Goal: Task Accomplishment & Management: Manage account settings

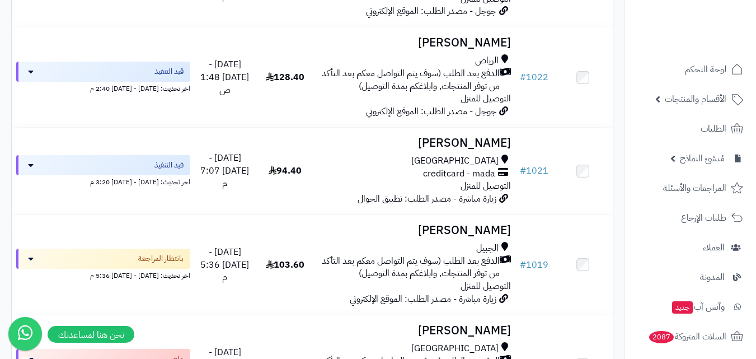
scroll to position [1792, 0]
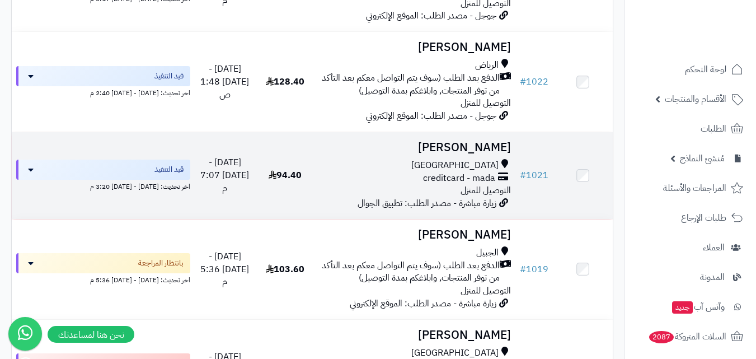
click at [391, 195] on div "مكة المكرمة creditcard - mada التوصيل للمنزل" at bounding box center [415, 178] width 191 height 39
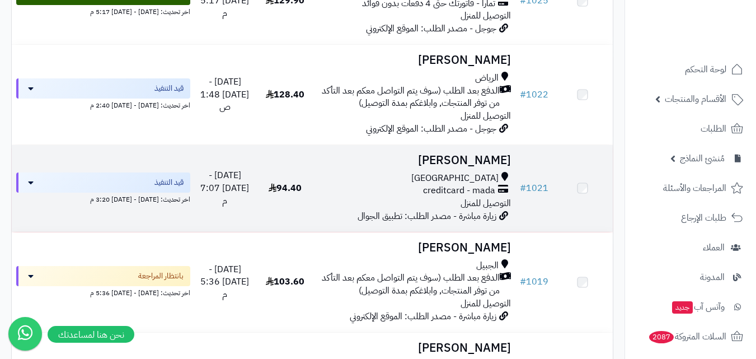
scroll to position [1736, 0]
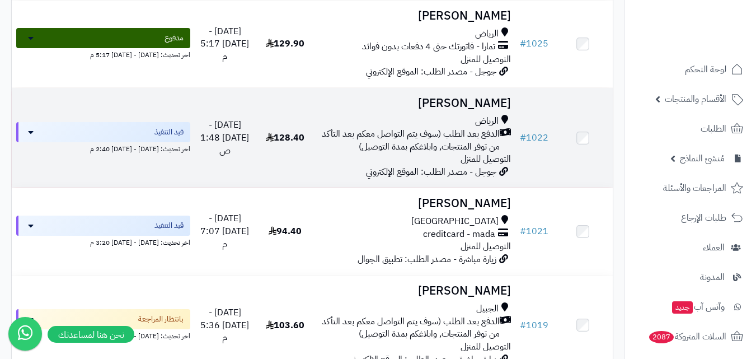
click at [436, 134] on span "الدفع بعد الطلب (سوف يتم التواصل معكم بعد التأكد من توفر المنتجات, وابلاغكم بمد…" at bounding box center [410, 141] width 180 height 26
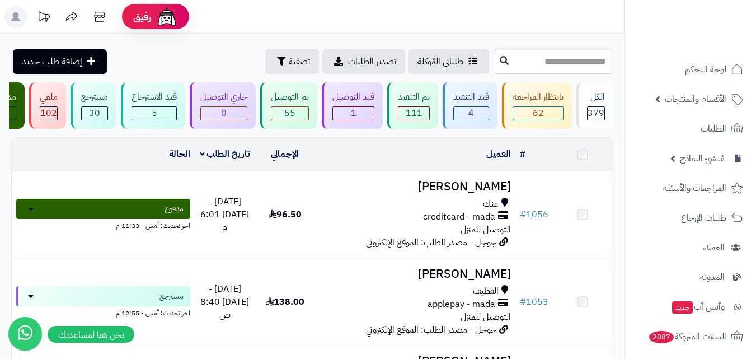
scroll to position [1344, 0]
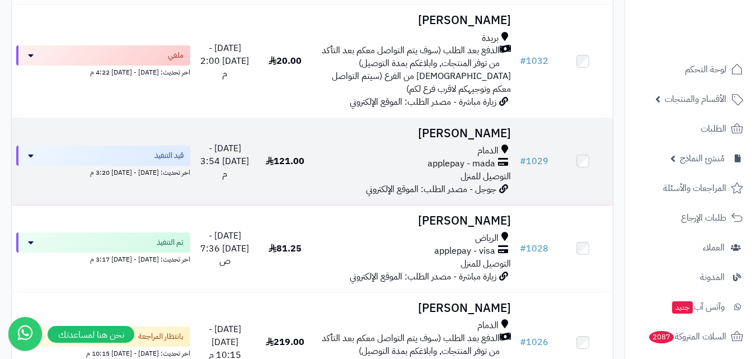
click at [502, 179] on span "التوصيل للمنزل" at bounding box center [486, 176] width 50 height 13
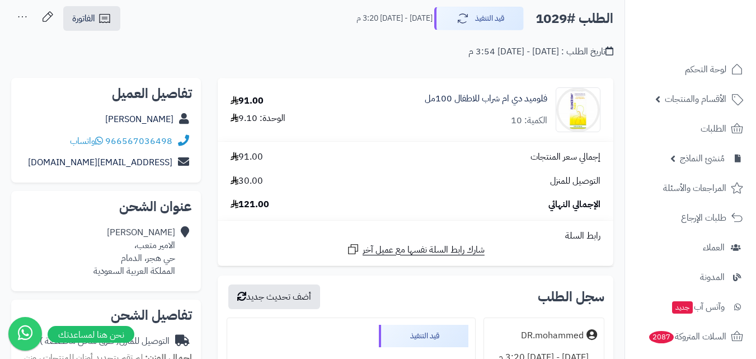
scroll to position [56, 0]
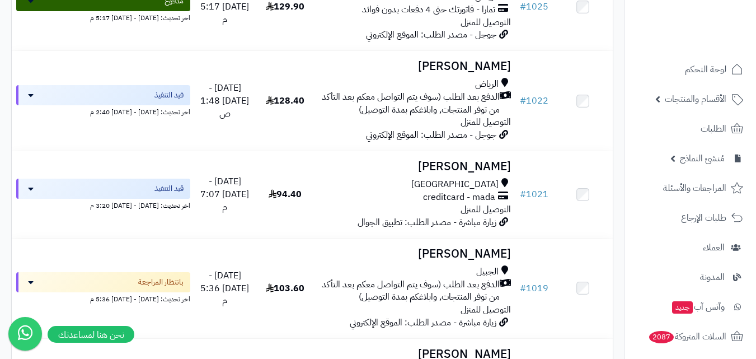
scroll to position [1792, 0]
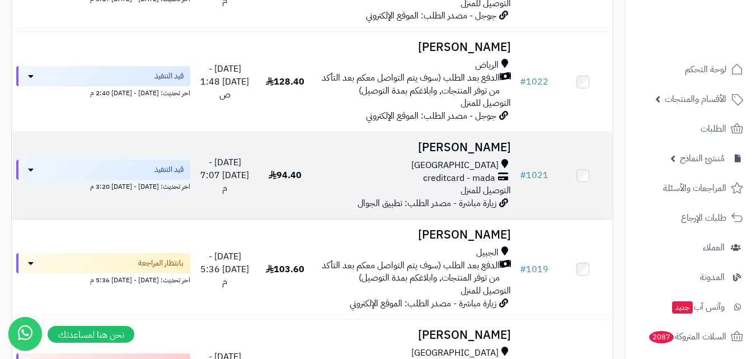
click at [356, 194] on div "مكة المكرمة creditcard - mada التوصيل للمنزل" at bounding box center [415, 178] width 191 height 39
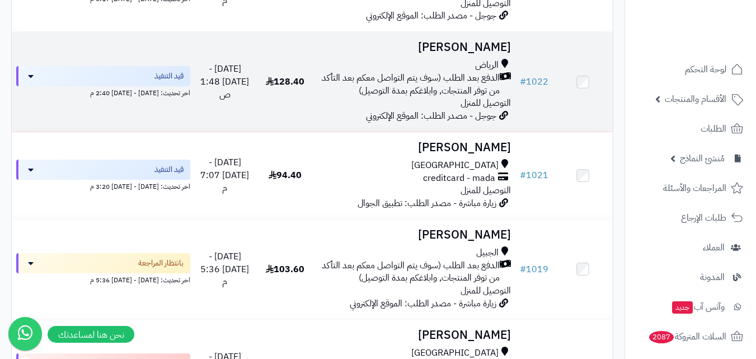
scroll to position [1792, 0]
click at [433, 83] on span "الدفع بعد الطلب (سوف يتم التواصل معكم بعد التأكد من توفر المنتجات, وابلاغكم بمد…" at bounding box center [410, 85] width 180 height 26
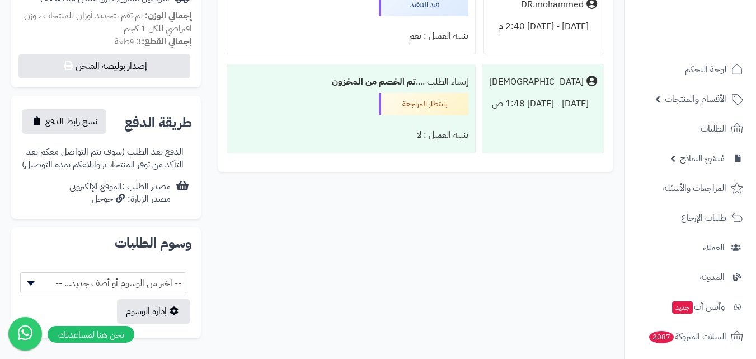
scroll to position [392, 0]
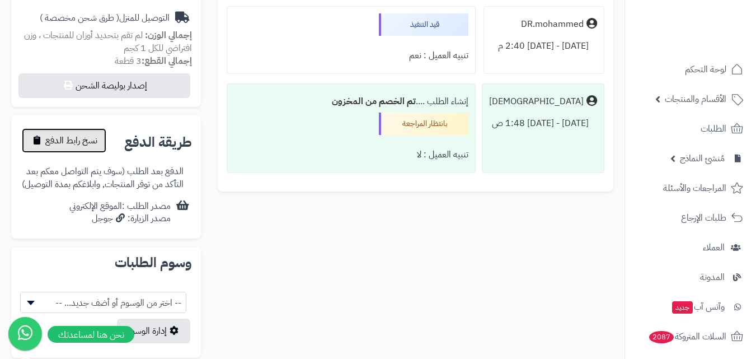
click at [89, 143] on span "نسخ رابط الدفع" at bounding box center [71, 140] width 52 height 13
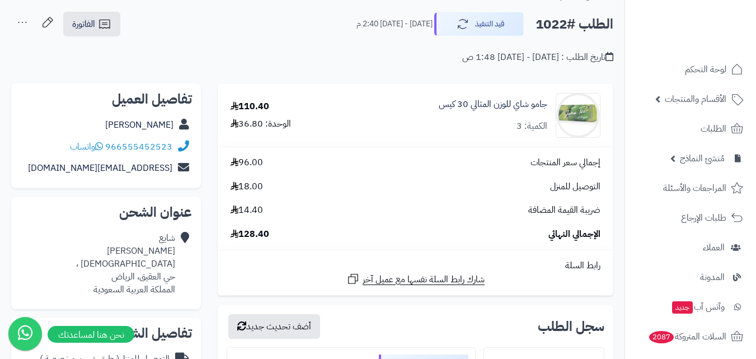
scroll to position [0, 0]
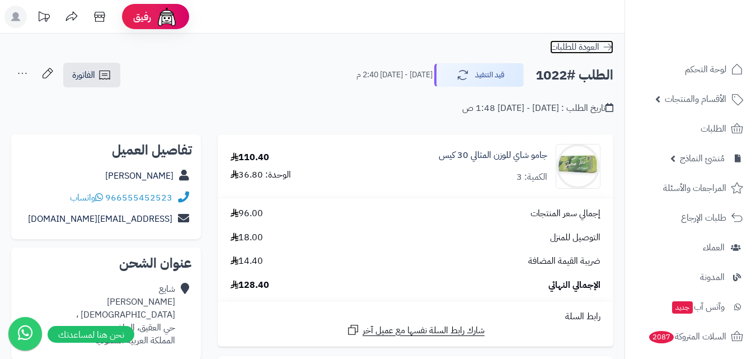
click at [606, 48] on icon at bounding box center [607, 46] width 11 height 11
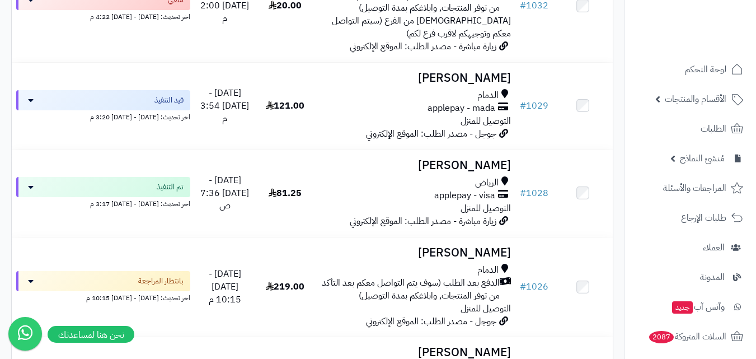
scroll to position [1400, 0]
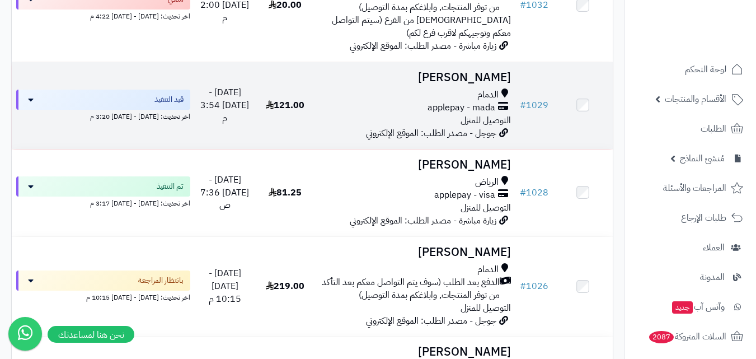
click at [492, 101] on span "الدمام" at bounding box center [488, 94] width 21 height 13
